Goal: Communication & Community: Connect with others

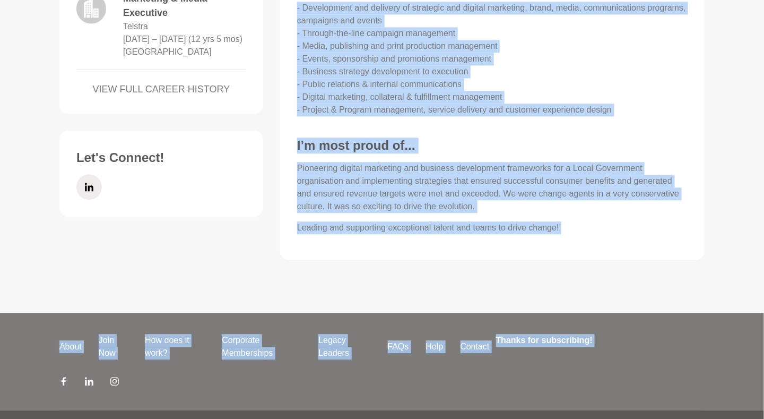
scroll to position [822, 0]
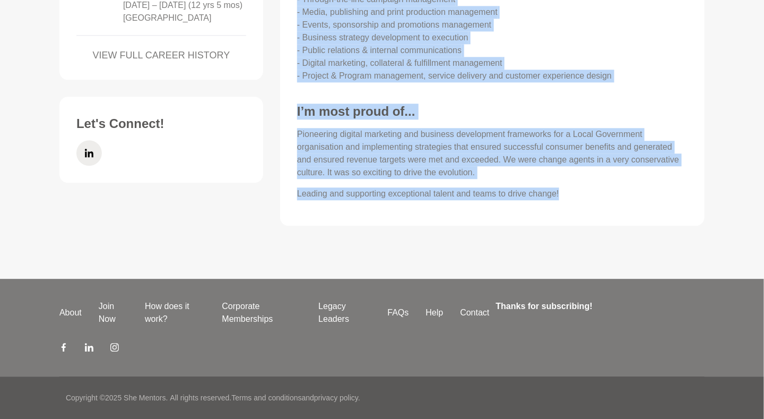
drag, startPoint x: 298, startPoint y: 69, endPoint x: 590, endPoint y: 190, distance: 316.4
copy div "A deep interest in and passion for human-centred design, strategic and digital …"
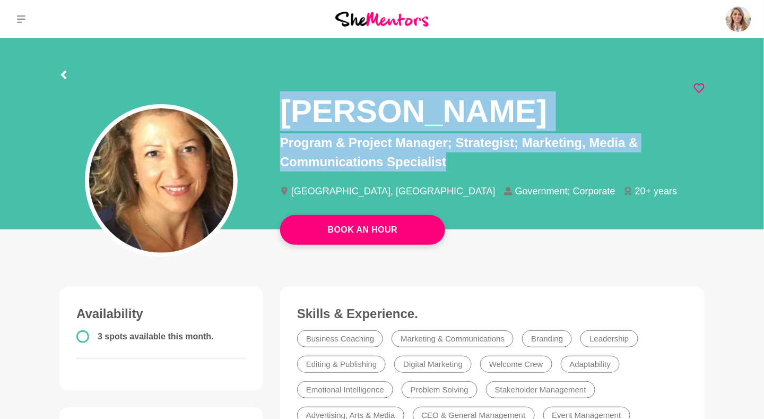
drag, startPoint x: 293, startPoint y: 109, endPoint x: 585, endPoint y: 163, distance: 296.2
click at [585, 163] on div "[PERSON_NAME] Program & Project Manager; Strategist; Marketing, Media & Communi…" at bounding box center [492, 149] width 424 height 132
copy div "[PERSON_NAME] Program & Project Manager; Strategist; Marketing, Media & Communi…"
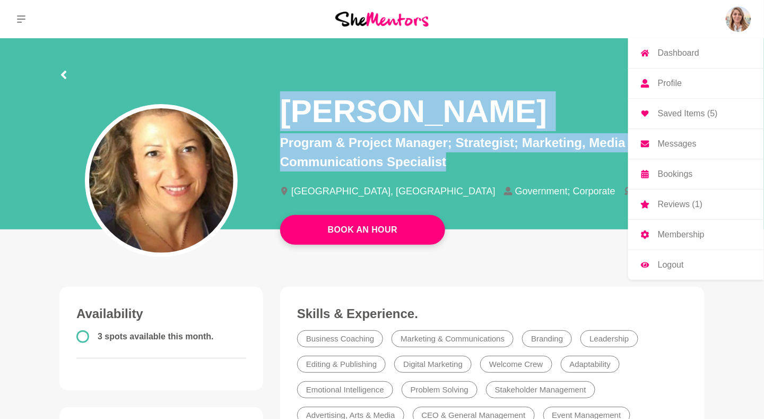
click at [743, 16] on img at bounding box center [738, 18] width 25 height 25
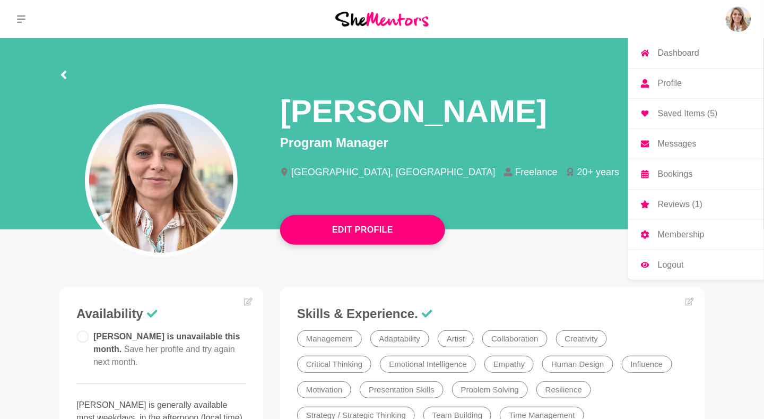
click at [680, 140] on p "Messages" at bounding box center [677, 144] width 39 height 8
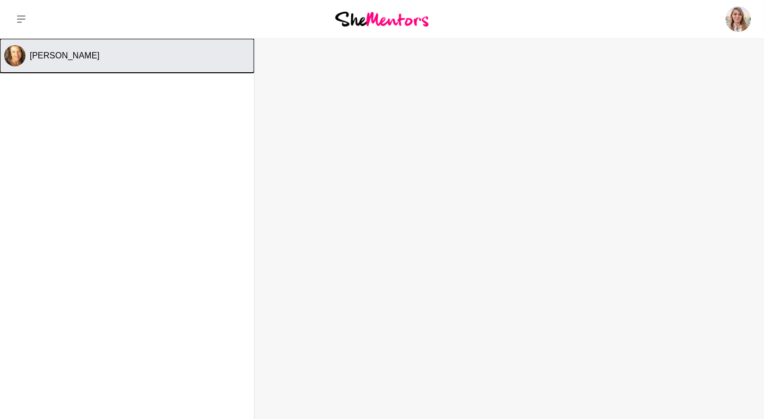
click at [37, 53] on span "[PERSON_NAME]" at bounding box center [65, 55] width 70 height 9
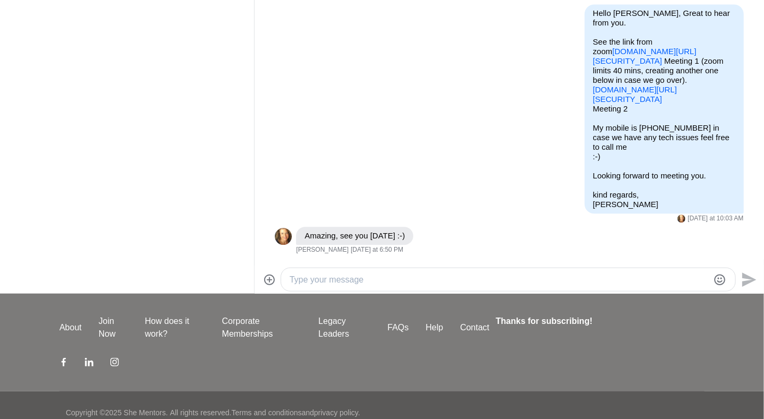
scroll to position [140, 0]
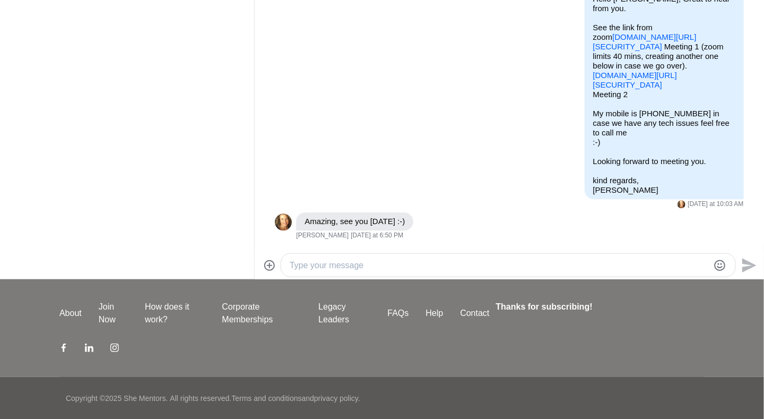
click at [412, 261] on textarea "Type your message" at bounding box center [499, 265] width 419 height 13
type textarea "Hey,"
drag, startPoint x: 620, startPoint y: 93, endPoint x: 572, endPoint y: 138, distance: 65.3
click at [585, 79] on div "Hello [PERSON_NAME], Great to hear from you. See the link from zoom [DOMAIN_NAM…" at bounding box center [664, 94] width 159 height 209
copy link "[DOMAIN_NAME][URL][SECURITY_DATA]"
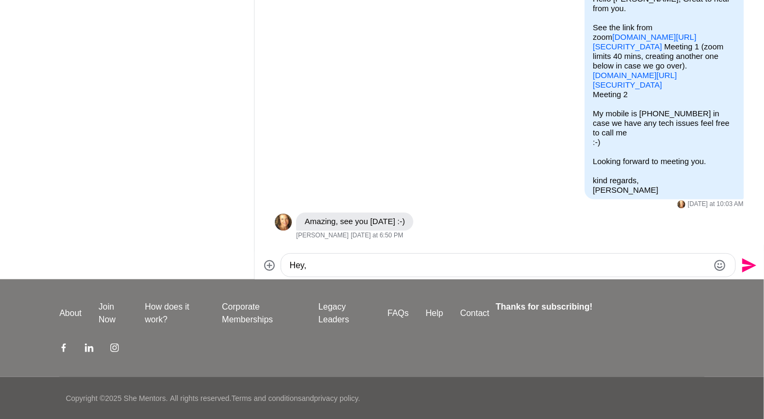
click at [422, 261] on textarea "Hey," at bounding box center [499, 265] width 419 height 13
